Goal: Task Accomplishment & Management: Use online tool/utility

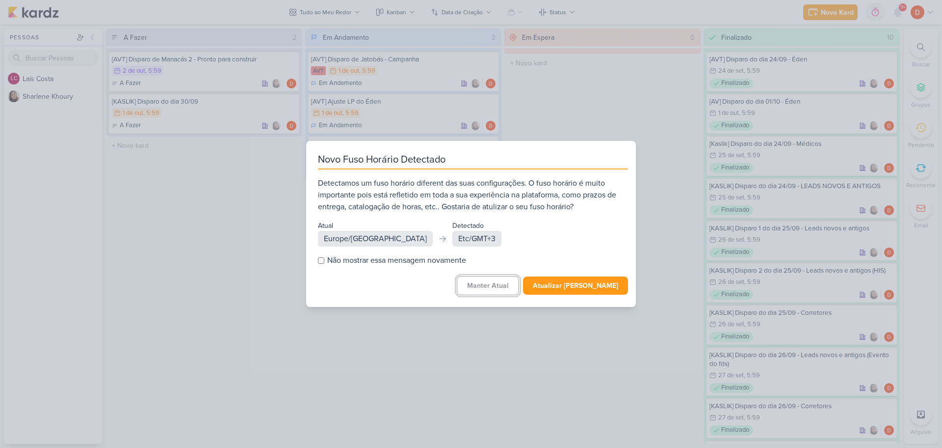
drag, startPoint x: 500, startPoint y: 282, endPoint x: 493, endPoint y: 279, distance: 7.7
click at [499, 282] on button "Manter Atual" at bounding box center [488, 285] width 62 height 19
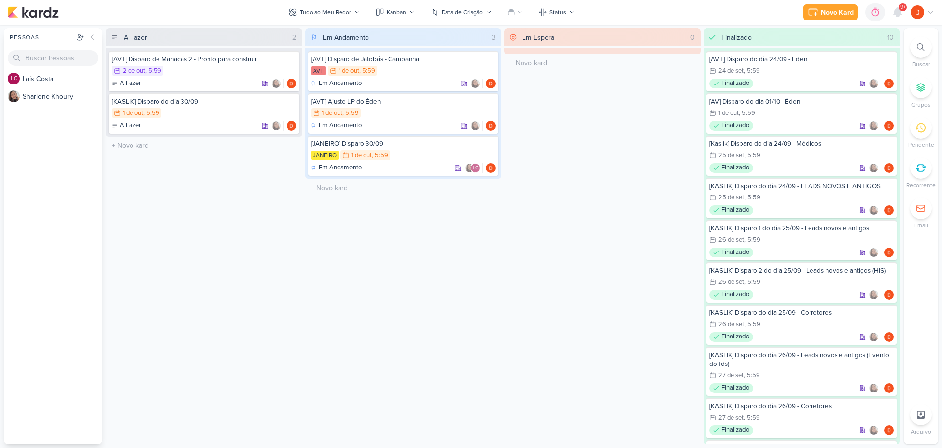
click at [284, 257] on div "A Fazer 2 [AVT] Disparo de Manacás 2 - Pronto para construir 2/10 2 de out , 5:…" at bounding box center [204, 235] width 196 height 415
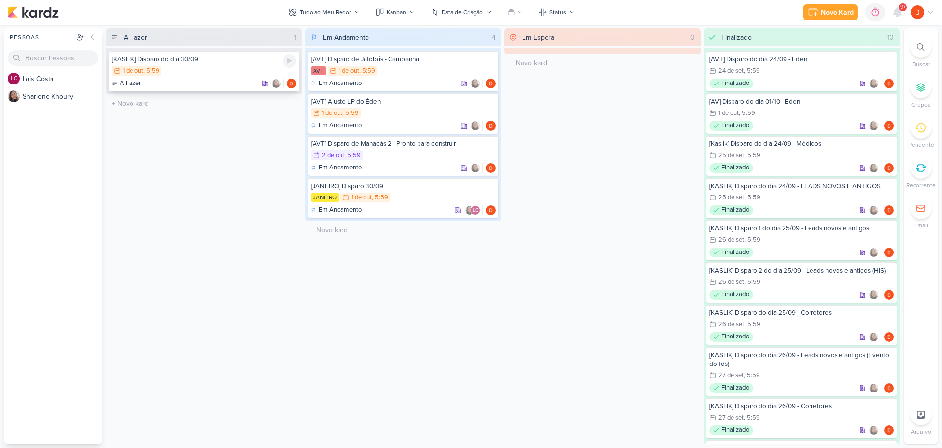
click at [206, 77] on div "[KASLIK] Disparo do dia 30/09 1/10 1 de out , 5:59 A Fazer" at bounding box center [204, 71] width 190 height 40
click at [0, 0] on div at bounding box center [0, 0] width 0 height 0
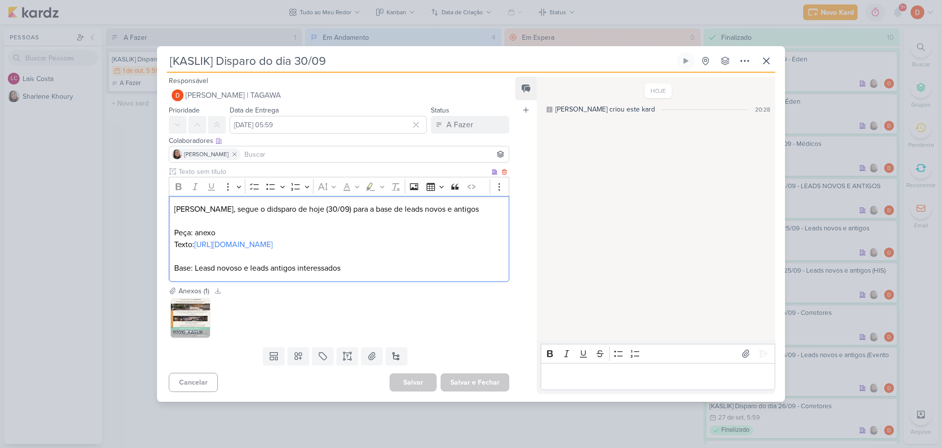
drag, startPoint x: 204, startPoint y: 258, endPoint x: 221, endPoint y: 264, distance: 18.2
click at [221, 264] on div "Diego, segue o didsparo de hoje (30/09) para a base de leads novos e antigos Pe…" at bounding box center [339, 239] width 341 height 86
click at [220, 250] on p "Texto: https://docs.google.com/document/d/1FLd1PuwEO0rpbMepkHf0MTDiZQUI4ZiJr6lq…" at bounding box center [339, 245] width 330 height 12
drag, startPoint x: 216, startPoint y: 257, endPoint x: 175, endPoint y: 247, distance: 41.9
click at [175, 247] on p "Texto: https://docs.google.com/document/d/1FLd1PuwEO0rpbMepkHf0MTDiZQUI4ZiJr6lq…" at bounding box center [339, 245] width 330 height 12
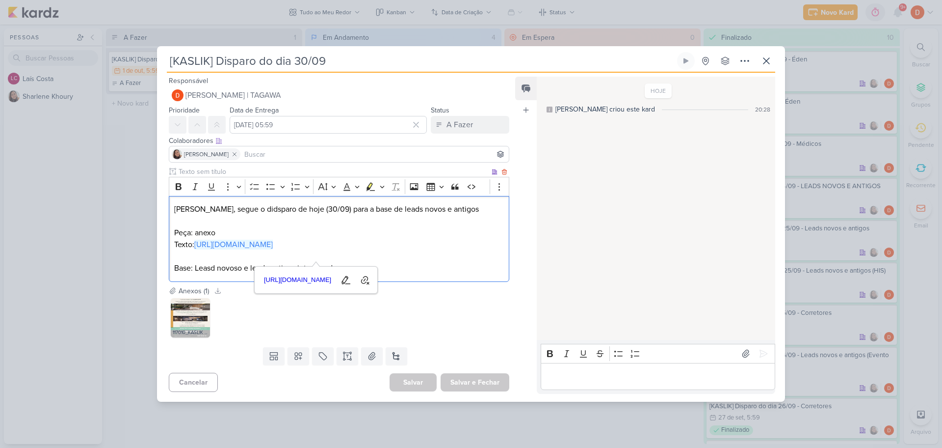
copy link "https://docs.google.com/document/d/1FLd1PuwEO0rpbMepkHf0MTDiZQUI4ZiJr6lqwfaQhv4…"
click at [236, 262] on p "Editor editing area: main" at bounding box center [339, 256] width 330 height 12
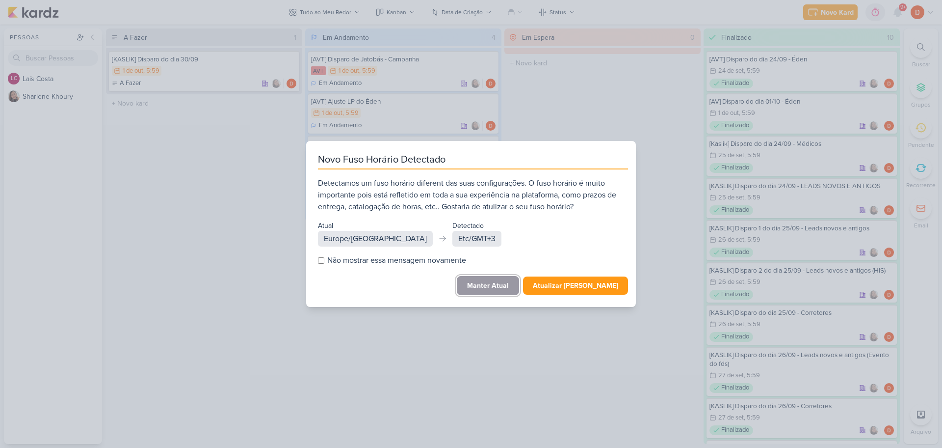
click at [502, 284] on button "Manter Atual" at bounding box center [488, 285] width 62 height 19
